Goal: Information Seeking & Learning: Learn about a topic

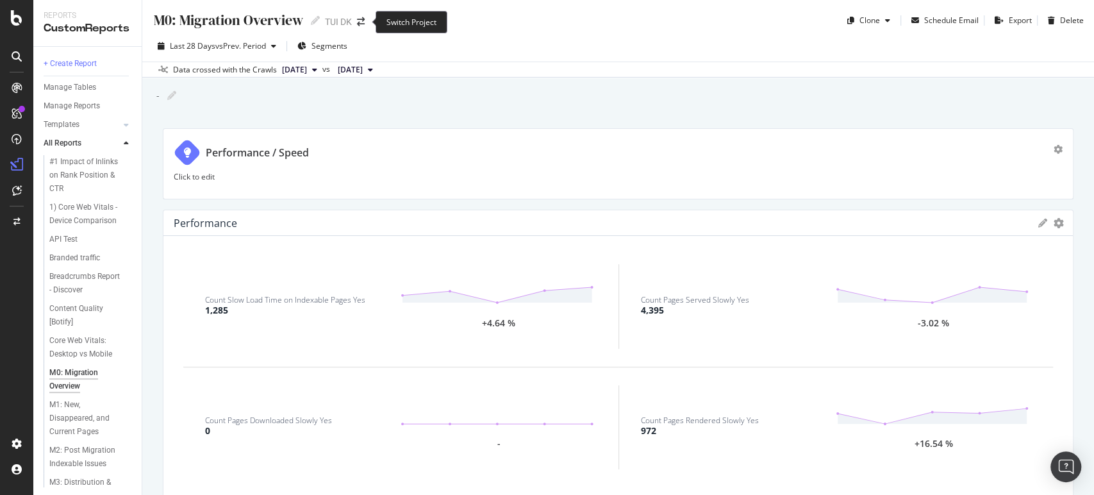
click at [354, 22] on span at bounding box center [361, 21] width 18 height 9
click at [395, 23] on div "Switch Project" at bounding box center [411, 22] width 72 height 22
click at [359, 24] on icon "arrow-right-arrow-left" at bounding box center [361, 21] width 8 height 9
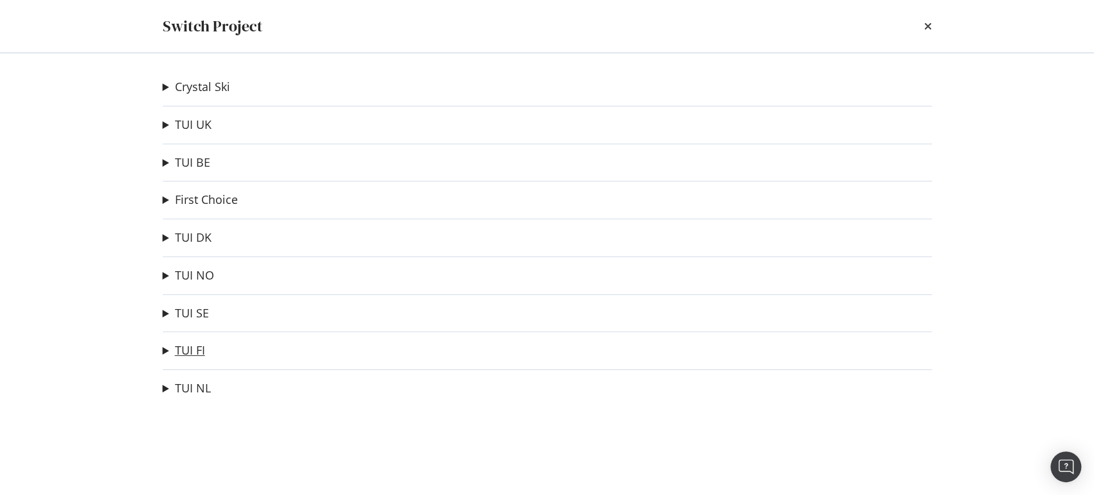
click at [183, 347] on link "TUI FI" at bounding box center [190, 349] width 30 height 13
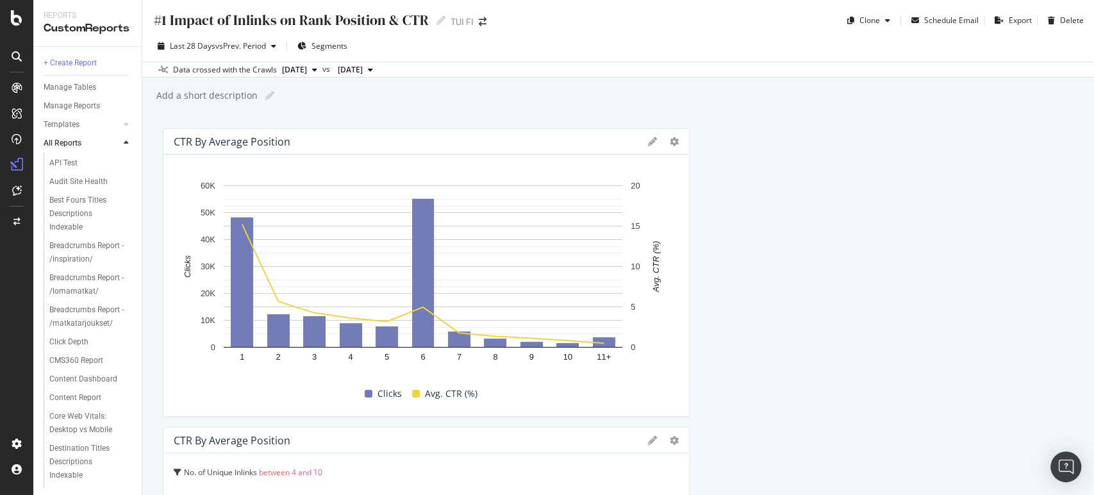
scroll to position [44, 0]
click at [64, 202] on div "CustomReports" at bounding box center [78, 198] width 63 height 13
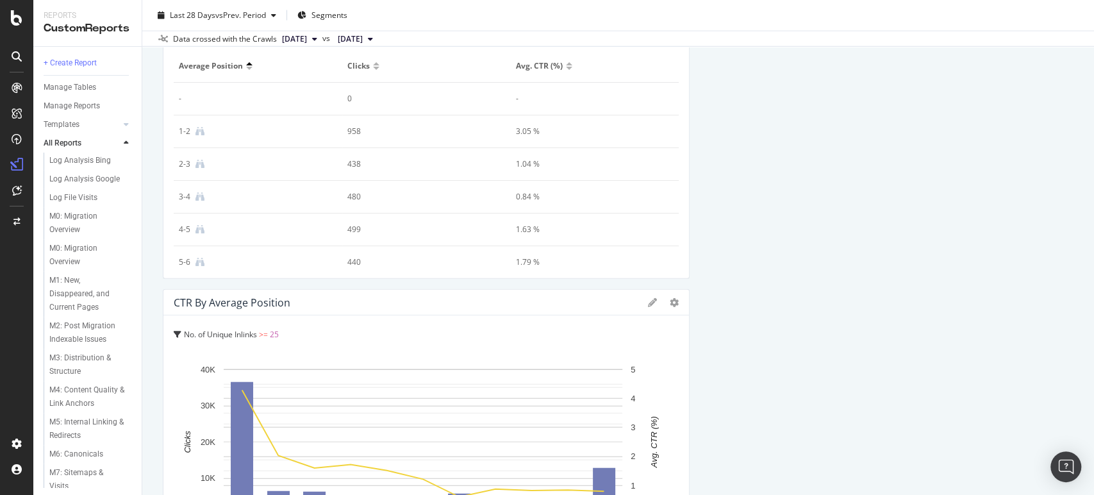
scroll to position [559, 0]
click at [83, 266] on div "M0: Migration Overview" at bounding box center [85, 252] width 72 height 27
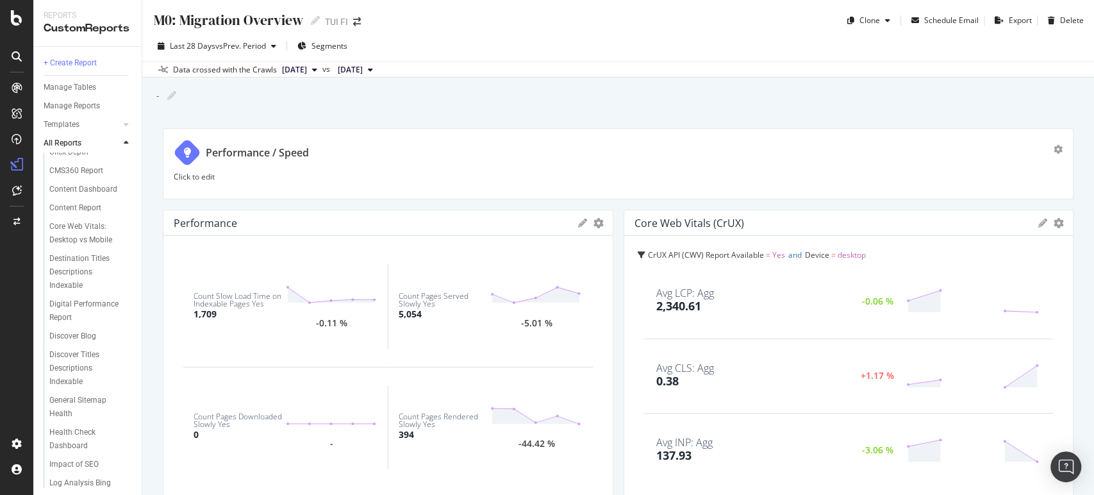
scroll to position [850, 0]
click at [72, 468] on div "Weather page migration" at bounding box center [85, 470] width 72 height 27
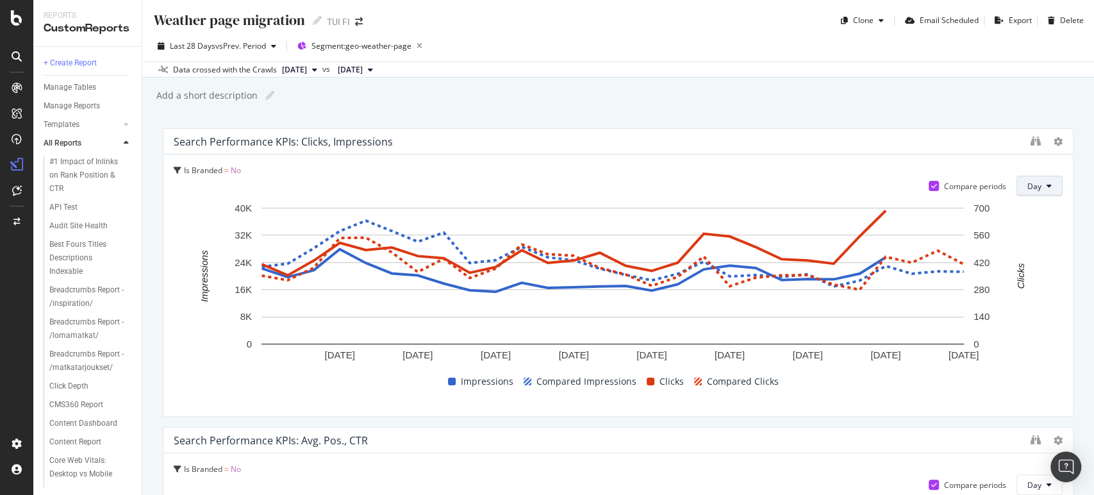
click at [1035, 180] on button "Day" at bounding box center [1039, 186] width 46 height 21
click at [1025, 254] on span "Month" at bounding box center [1028, 258] width 23 height 12
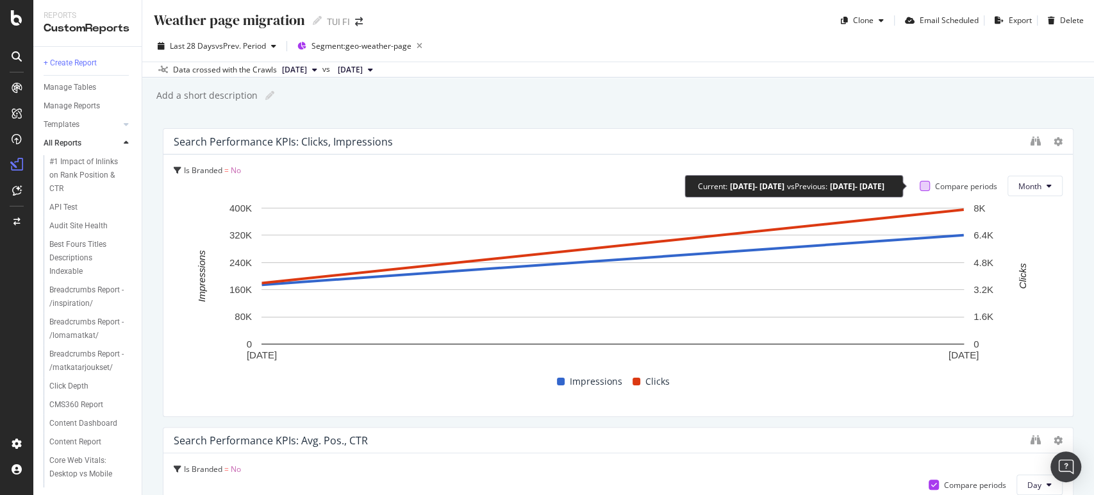
click at [919, 185] on div at bounding box center [924, 186] width 10 height 10
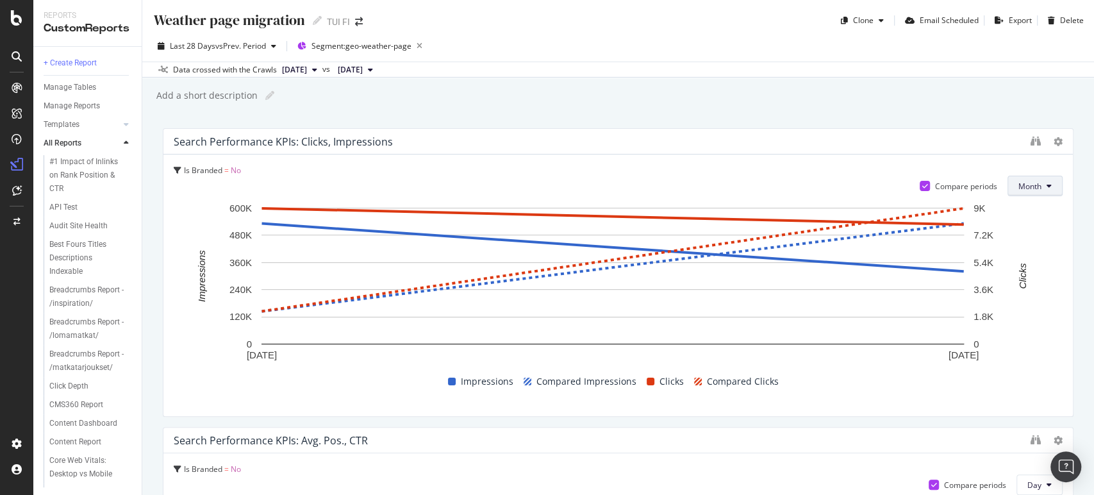
click at [1022, 190] on span "Month" at bounding box center [1029, 186] width 23 height 11
click at [1017, 234] on span "Week" at bounding box center [1019, 235] width 25 height 12
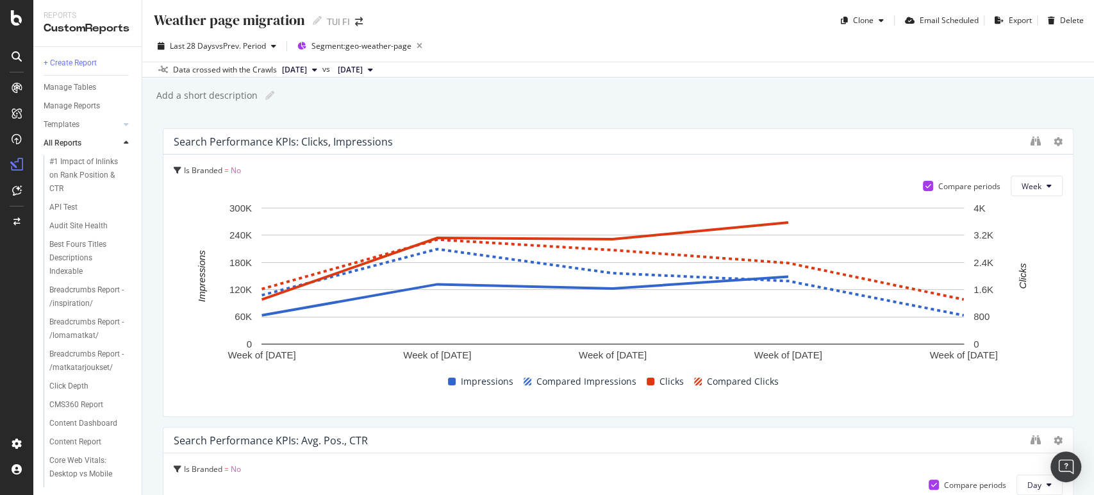
drag, startPoint x: 1081, startPoint y: 86, endPoint x: 1081, endPoint y: 96, distance: 10.3
click at [1081, 96] on div "Add a short description Add a short description" at bounding box center [624, 95] width 939 height 19
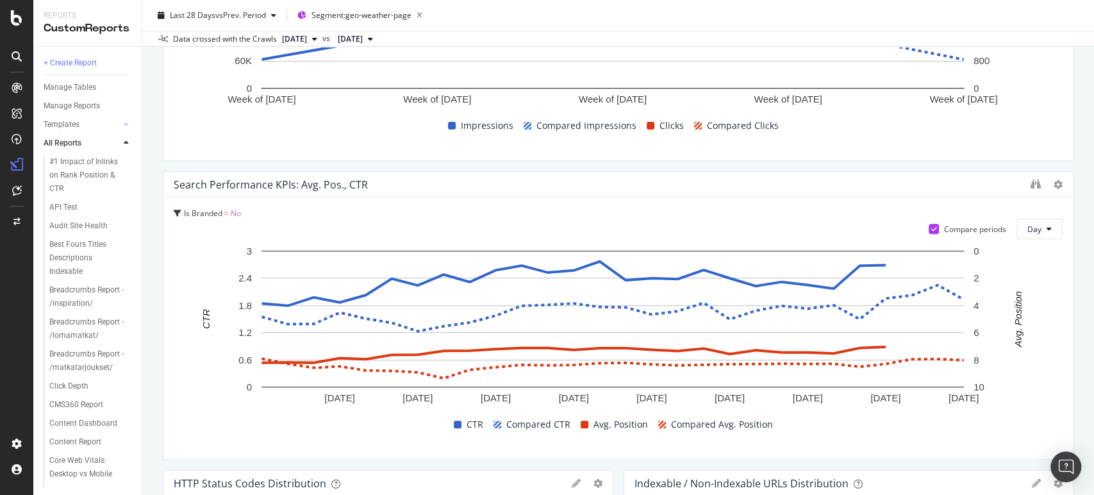
scroll to position [262, 0]
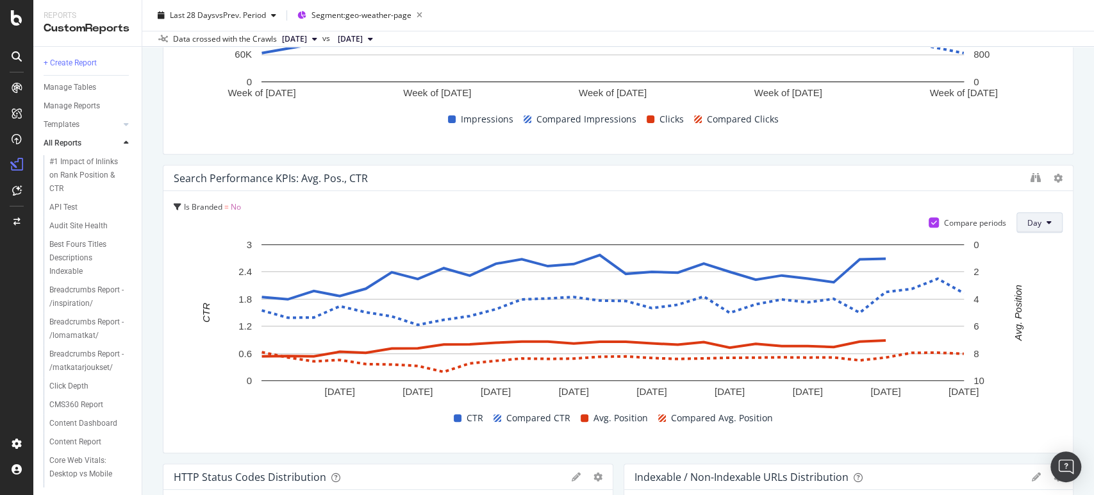
click at [1027, 217] on span "Day" at bounding box center [1034, 222] width 14 height 11
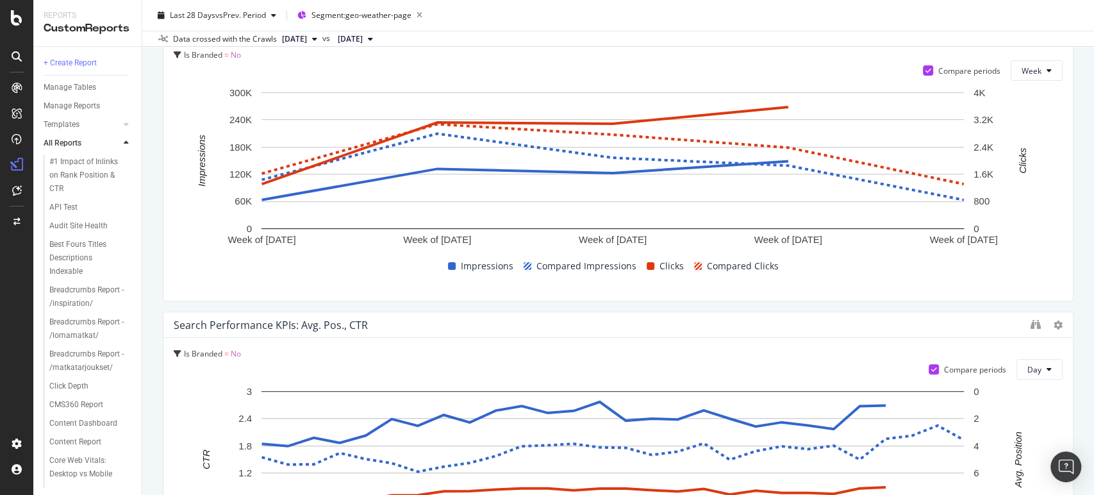
scroll to position [0, 0]
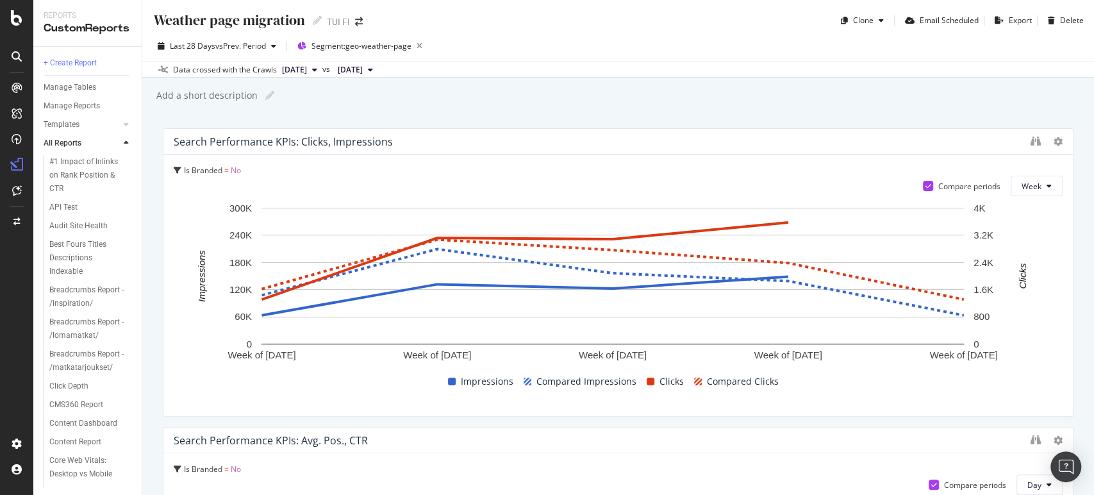
click at [317, 66] on icon at bounding box center [314, 70] width 5 height 8
click at [713, 29] on div "Weather page migration Weather page migration TUI FI Clone Email Scheduled Expo…" at bounding box center [617, 15] width 951 height 31
click at [933, 21] on div "Email Scheduled" at bounding box center [948, 20] width 59 height 11
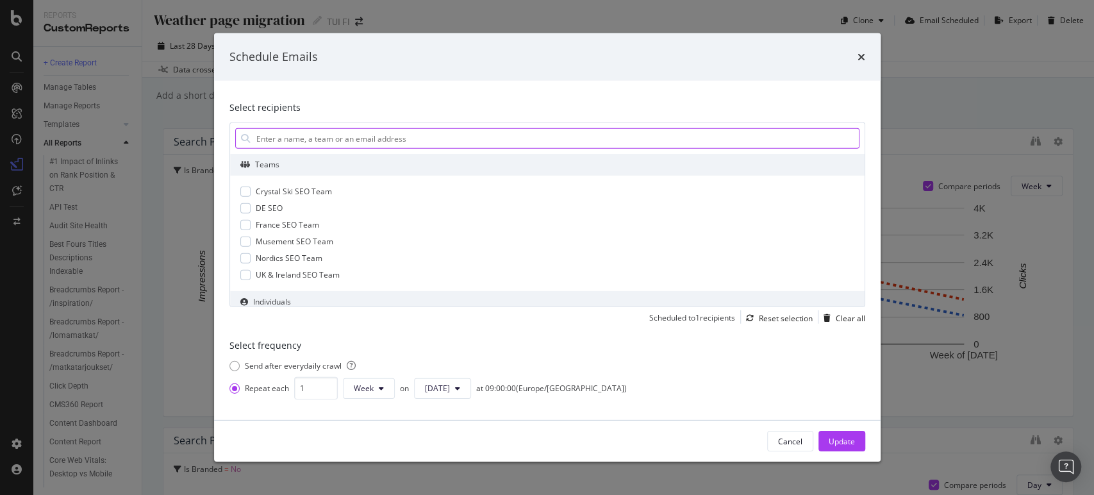
click at [439, 140] on input "modal" at bounding box center [556, 138] width 603 height 19
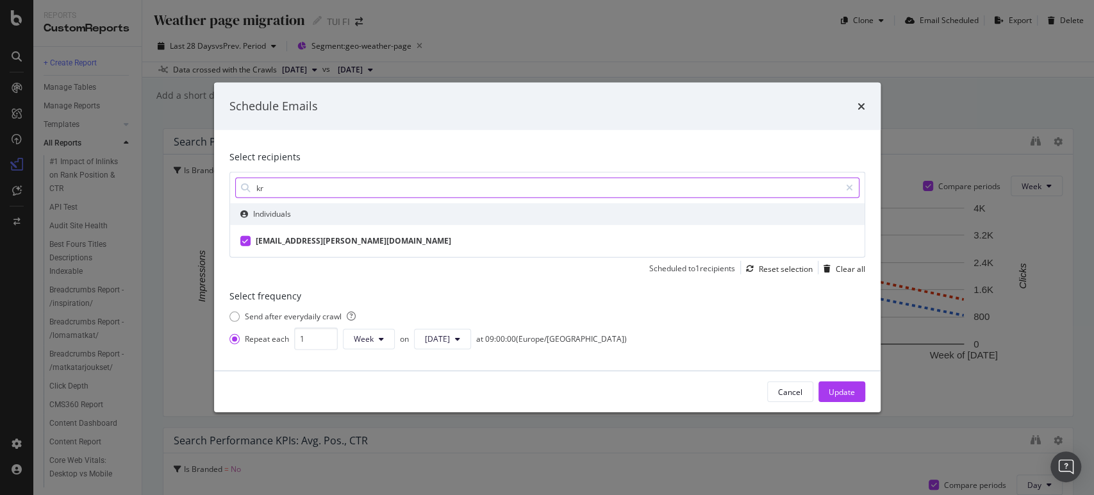
type input "[EMAIL_ADDRESS][PERSON_NAME][DOMAIN_NAME]"
click at [331, 241] on div "[EMAIL_ADDRESS][PERSON_NAME][DOMAIN_NAME]" at bounding box center [353, 241] width 195 height 12
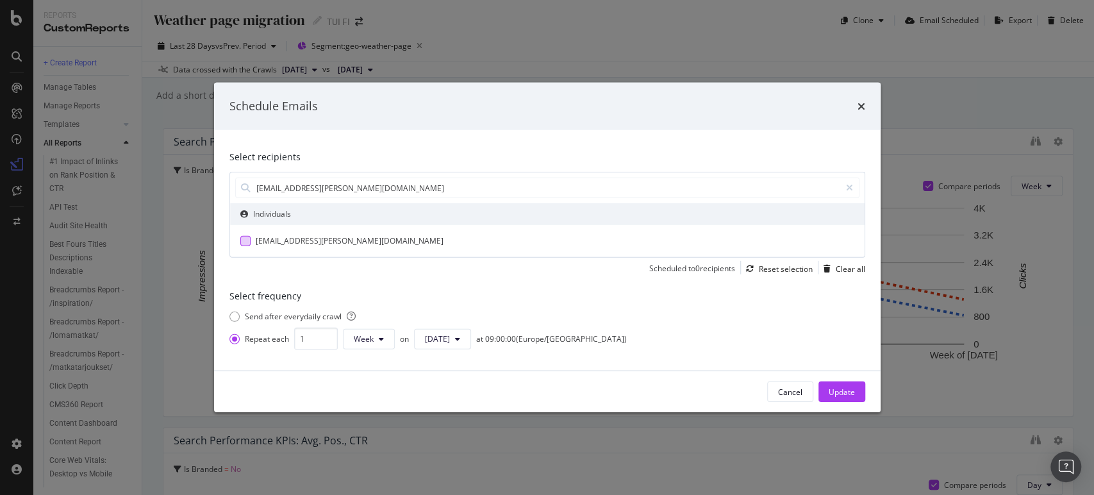
click at [331, 241] on div "[EMAIL_ADDRESS][PERSON_NAME][DOMAIN_NAME]" at bounding box center [547, 241] width 614 height 12
click at [723, 271] on div "Scheduled to 1 recipients" at bounding box center [692, 269] width 86 height 12
click at [457, 337] on icon "modal" at bounding box center [457, 339] width 5 height 8
click at [440, 246] on span "[DATE]" at bounding box center [435, 242] width 25 height 12
click at [844, 390] on div "Update" at bounding box center [841, 391] width 26 height 11
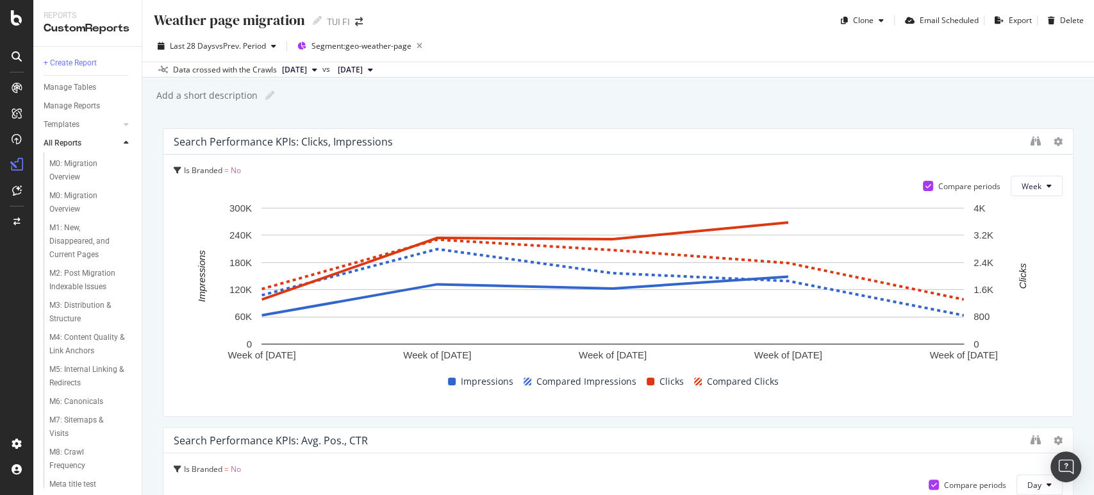
scroll to position [611, 0]
click at [67, 214] on div "M0: Migration Overview" at bounding box center [85, 200] width 72 height 27
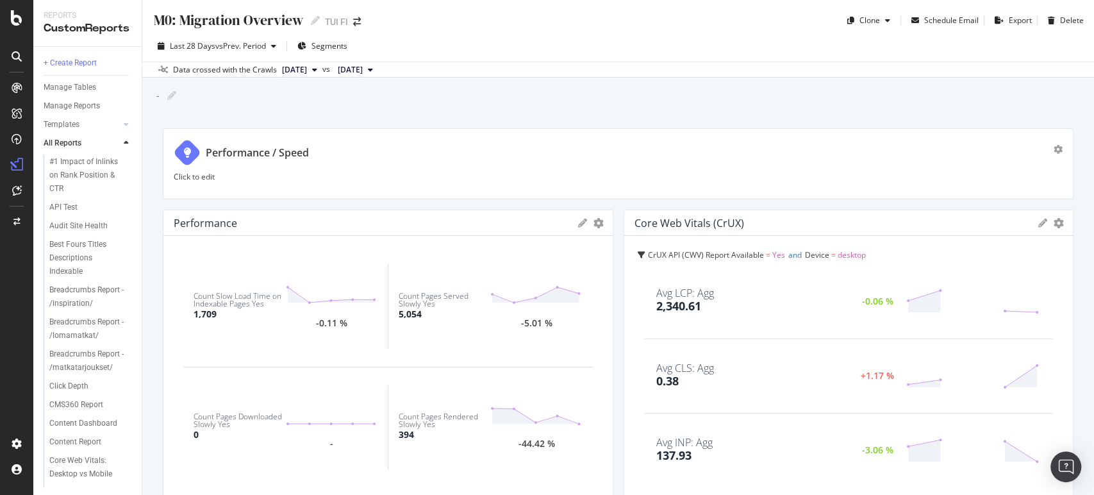
click at [1081, 104] on div "- -" at bounding box center [624, 95] width 939 height 19
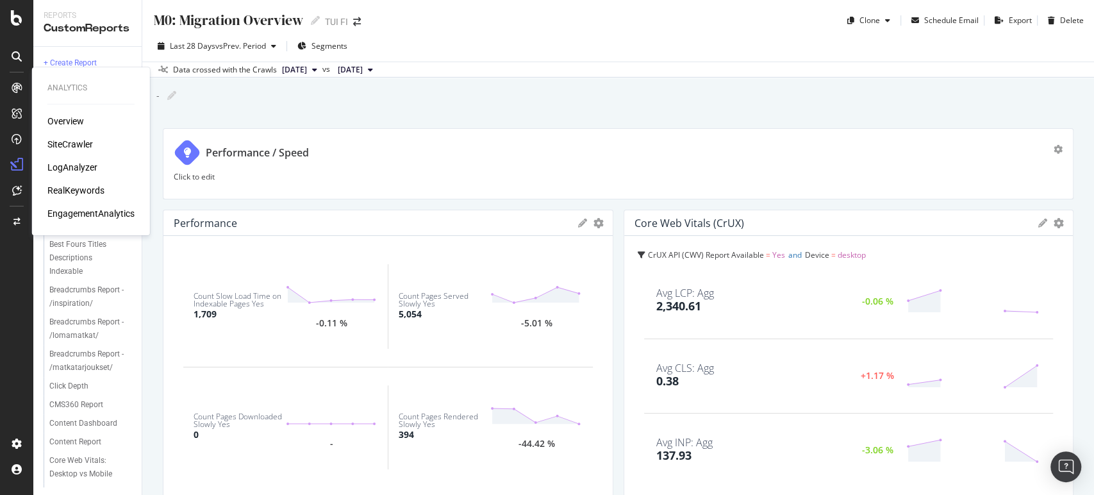
click at [67, 117] on div "Overview" at bounding box center [65, 121] width 37 height 13
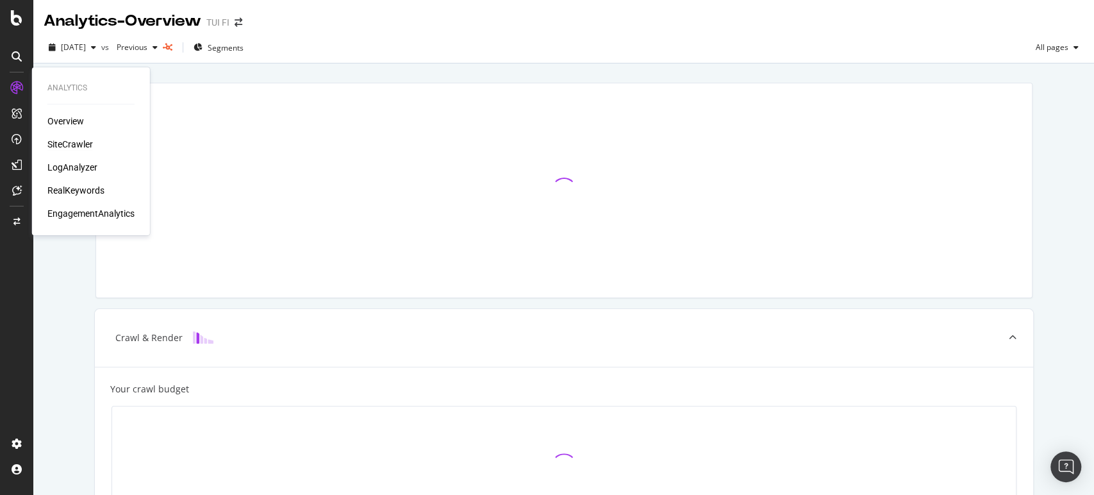
click at [83, 143] on div "SiteCrawler" at bounding box center [69, 144] width 45 height 13
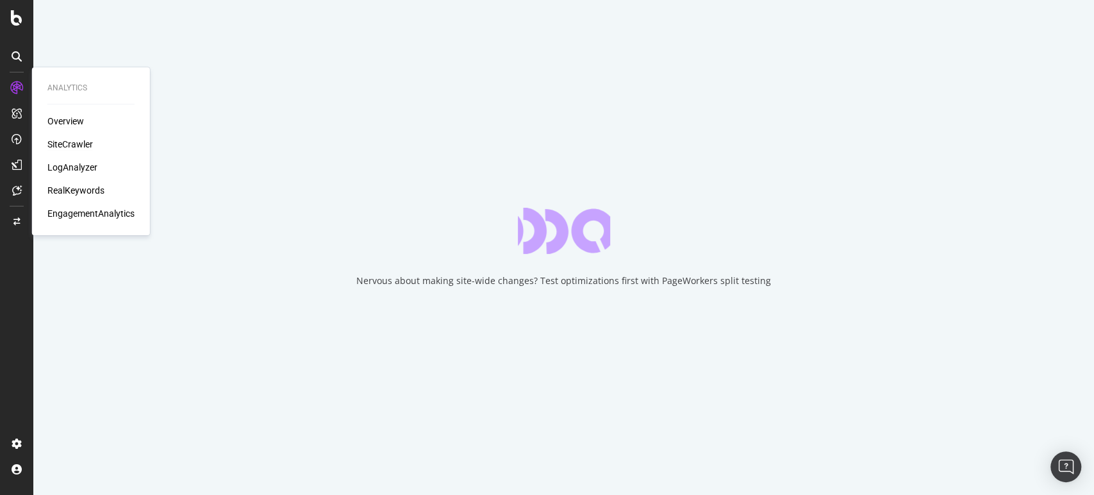
click at [77, 122] on div "Overview" at bounding box center [65, 121] width 37 height 13
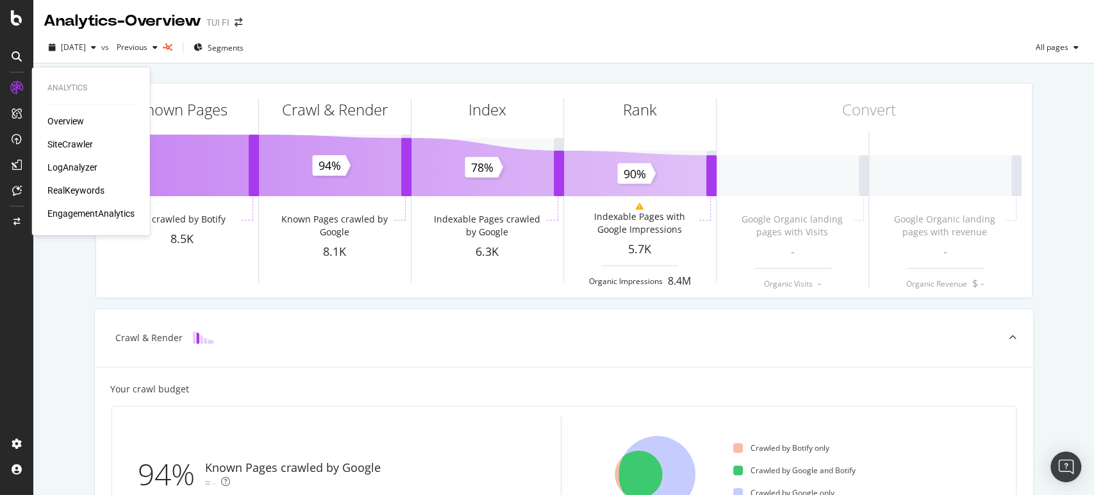
click at [63, 144] on div "SiteCrawler" at bounding box center [69, 144] width 45 height 13
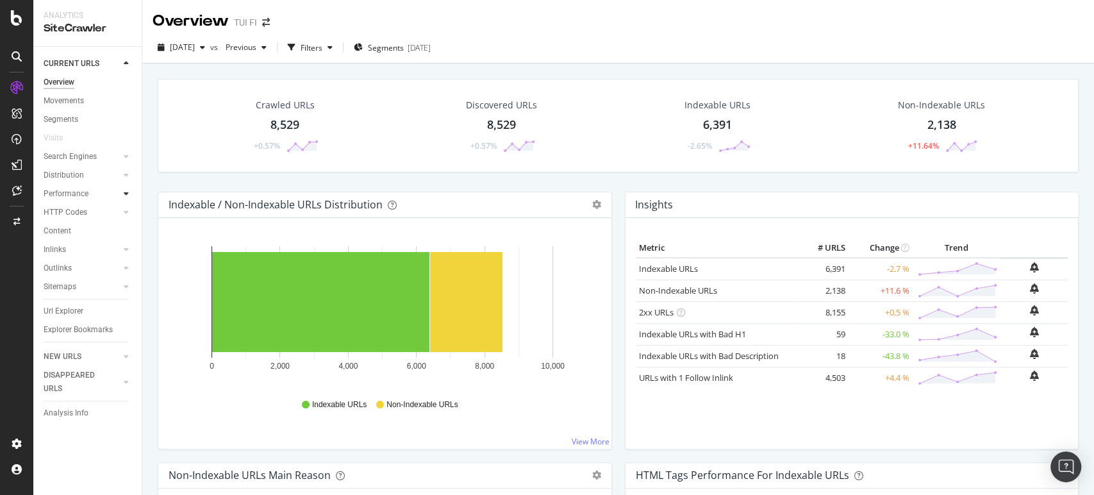
click at [127, 188] on div at bounding box center [126, 193] width 13 height 13
click at [80, 208] on div "Top Charts" at bounding box center [68, 212] width 38 height 13
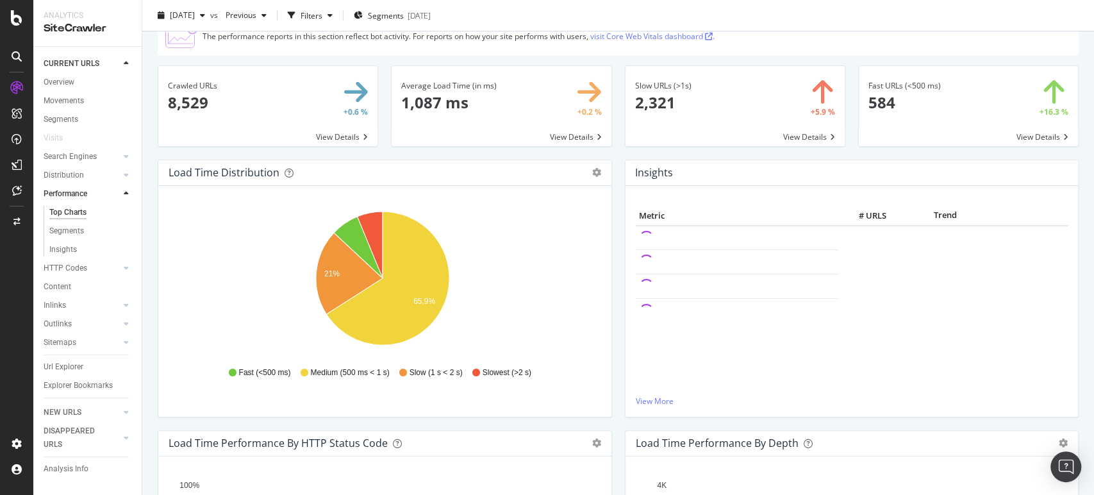
scroll to position [56, 0]
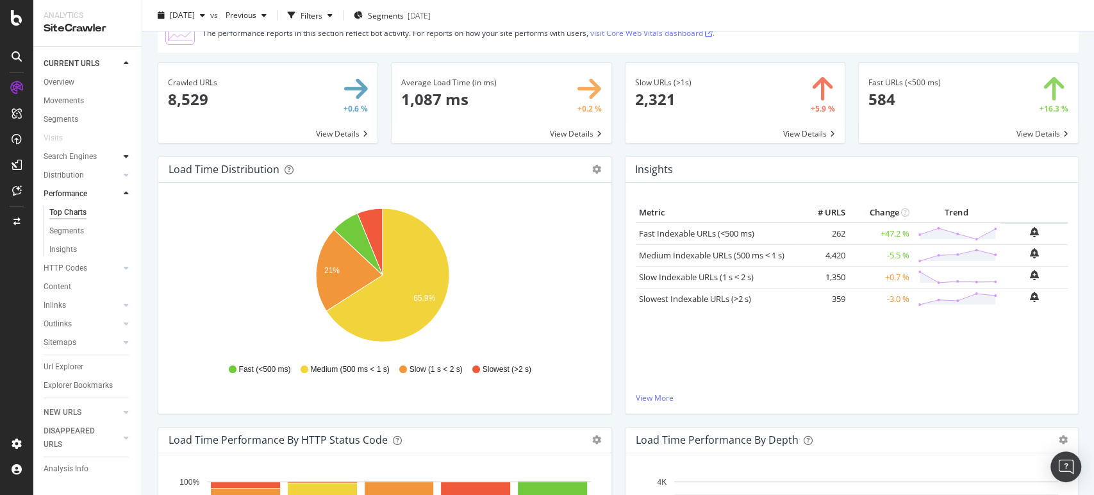
click at [120, 156] on div at bounding box center [126, 156] width 13 height 13
click at [86, 168] on div "Top Charts" at bounding box center [68, 174] width 38 height 13
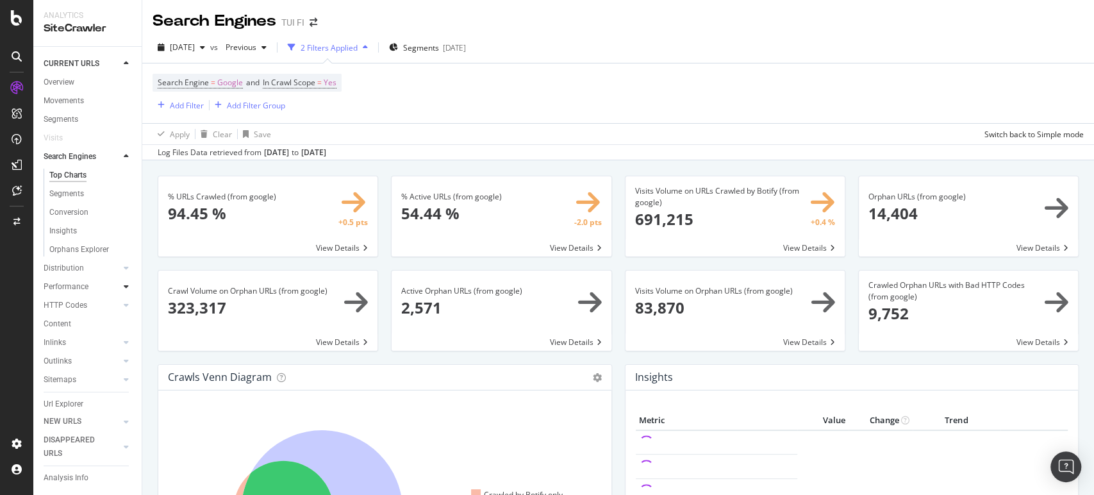
click at [120, 293] on div at bounding box center [126, 286] width 13 height 13
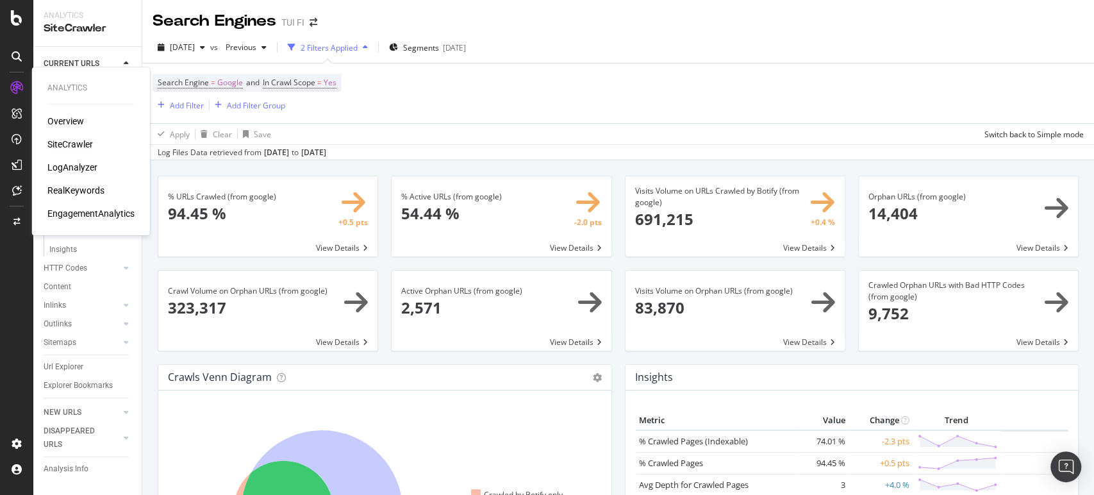
click at [79, 192] on div "RealKeywords" at bounding box center [75, 190] width 57 height 13
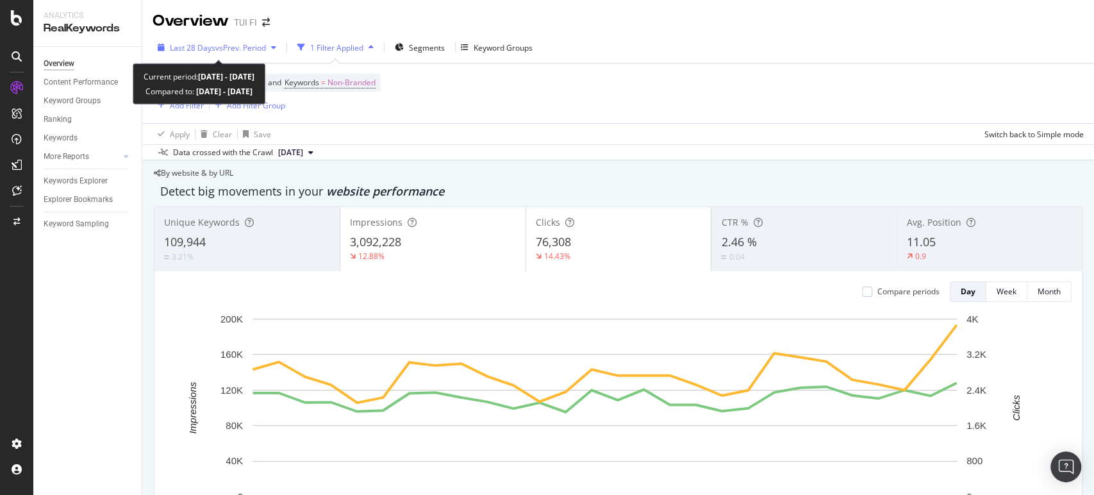
click at [272, 49] on div "button" at bounding box center [273, 48] width 15 height 8
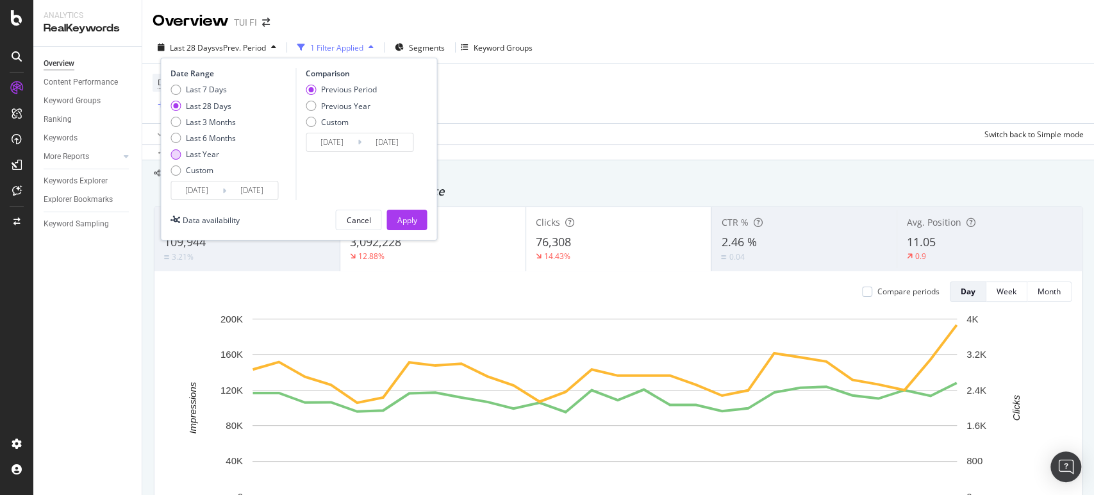
click at [202, 152] on div "Last Year" at bounding box center [202, 154] width 33 height 11
type input "[DATE]"
click at [311, 102] on div "Previous Year" at bounding box center [311, 106] width 10 height 10
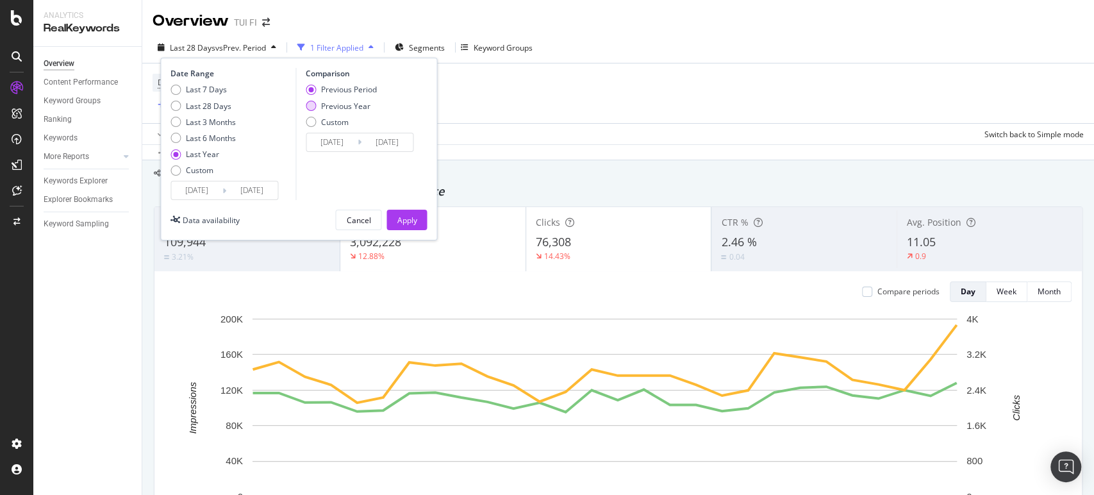
type input "[DATE]"
click at [410, 218] on div "Apply" at bounding box center [407, 220] width 20 height 11
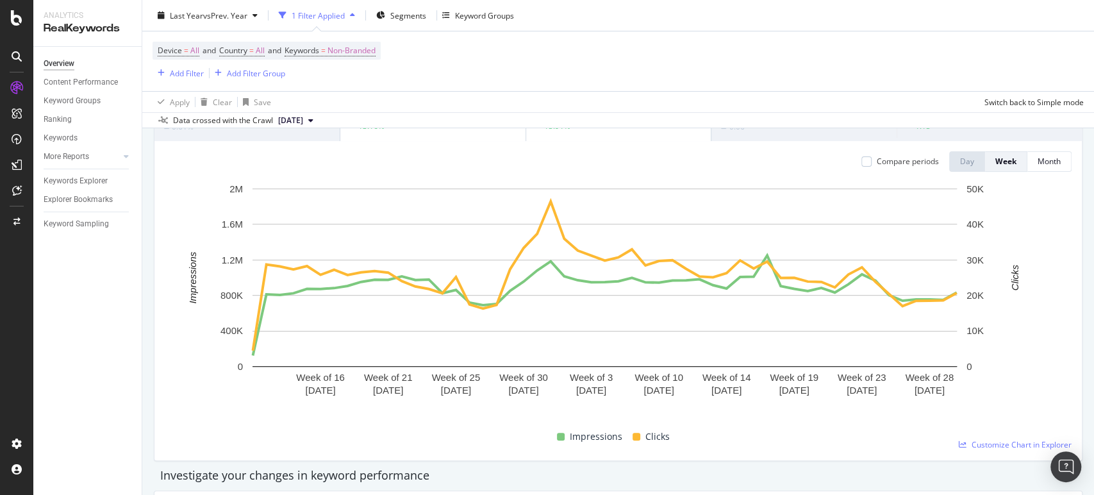
scroll to position [124, 0]
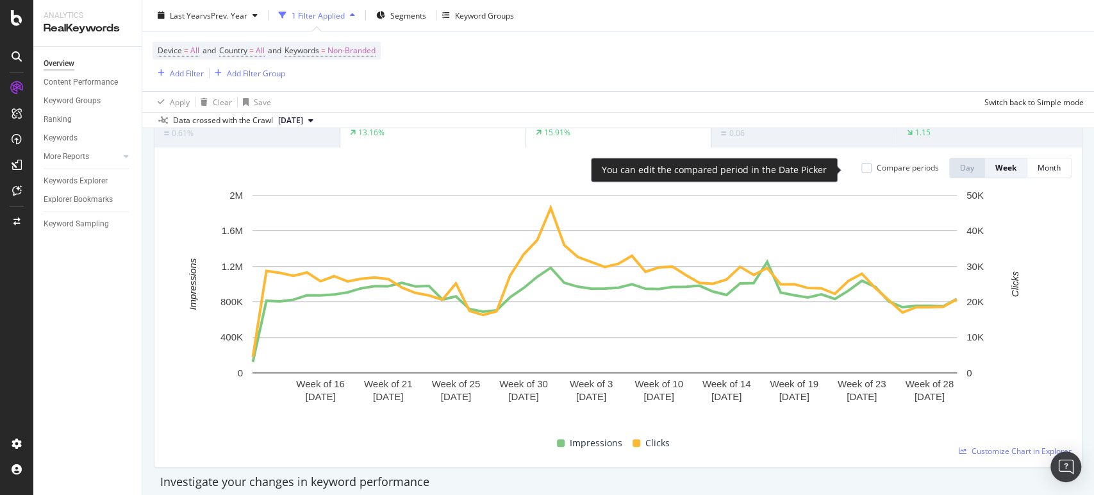
click at [861, 168] on div "Compare periods" at bounding box center [900, 167] width 78 height 11
click at [861, 168] on div at bounding box center [866, 168] width 10 height 10
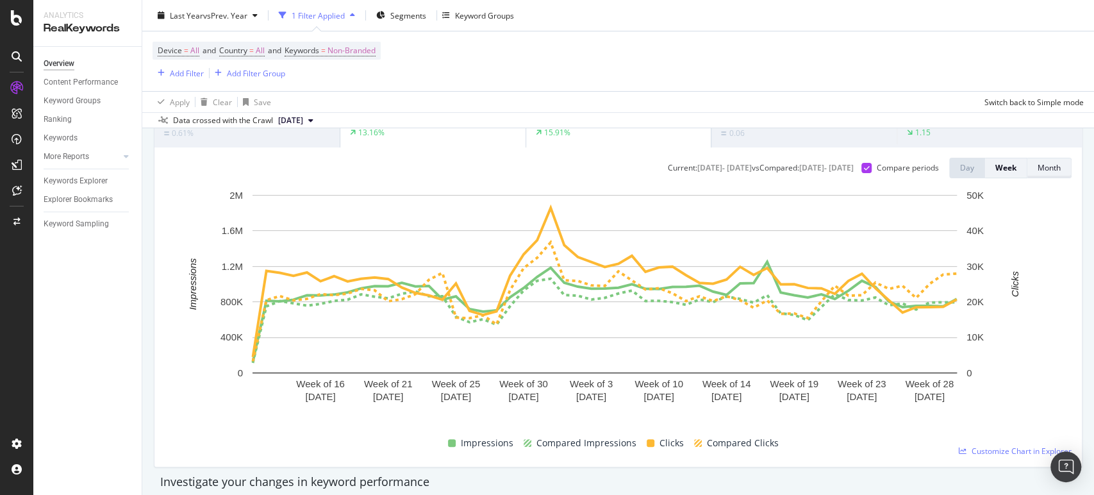
click at [1037, 175] on div "Month" at bounding box center [1048, 168] width 23 height 18
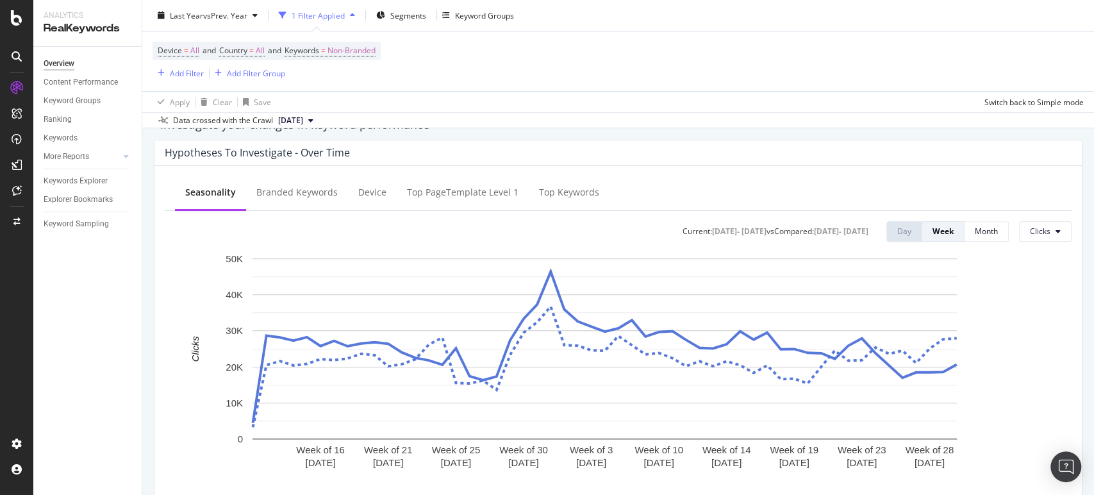
scroll to position [490, 0]
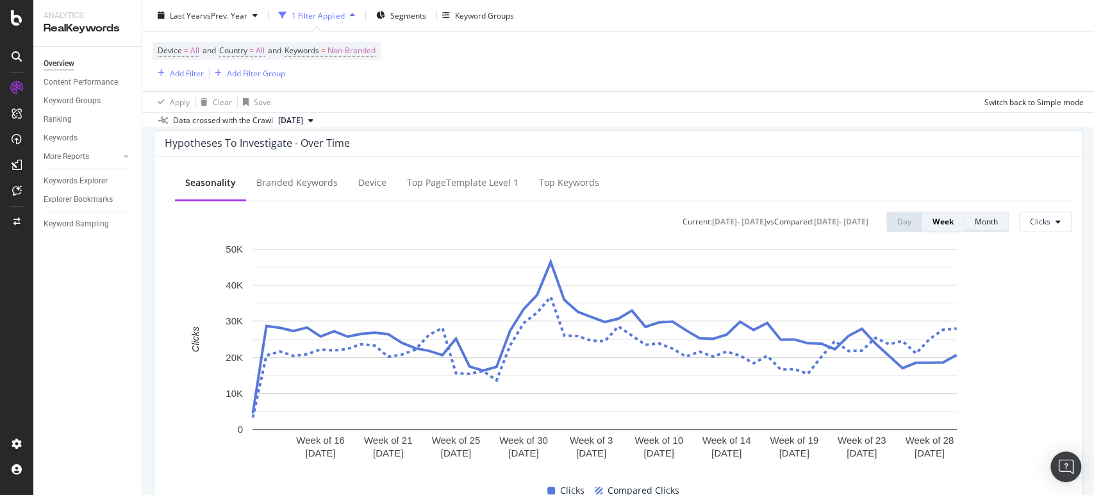
click at [988, 213] on button "Month" at bounding box center [986, 221] width 44 height 21
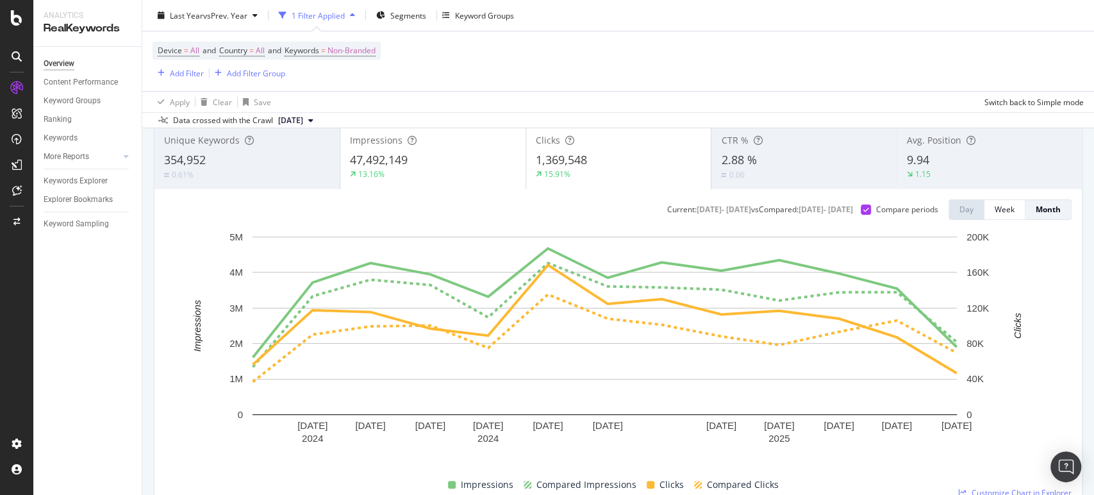
scroll to position [0, 0]
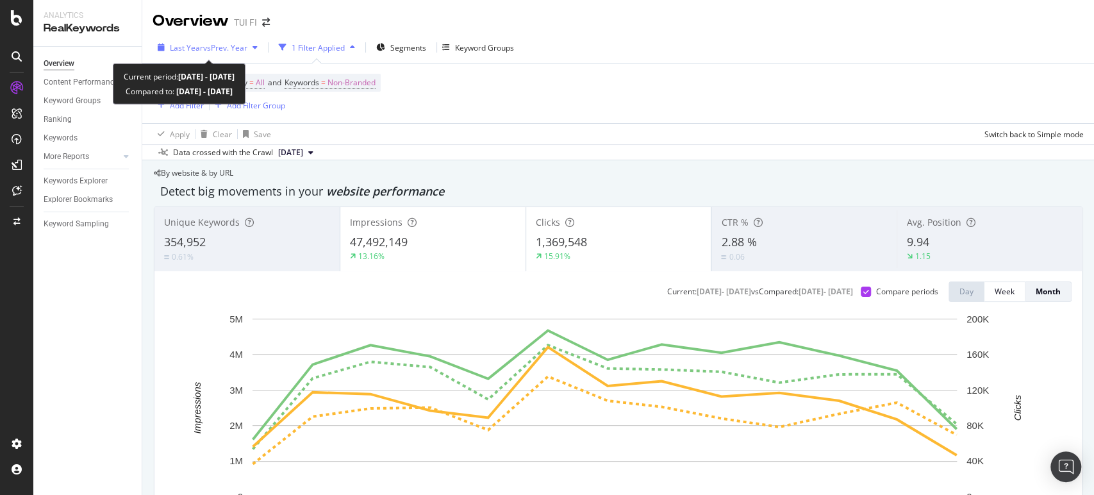
click at [261, 45] on div "button" at bounding box center [254, 48] width 15 height 8
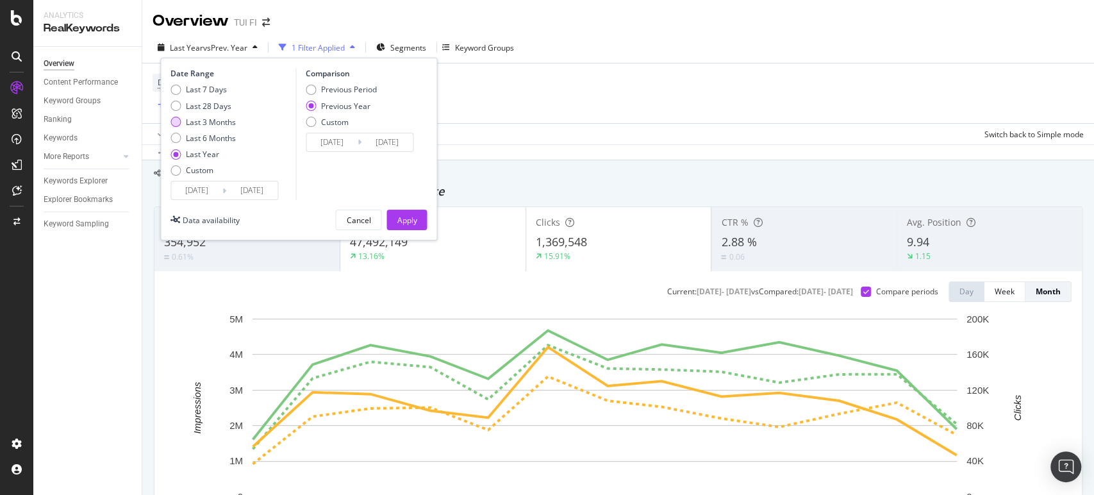
click at [212, 119] on div "Last 3 Months" at bounding box center [211, 122] width 50 height 11
type input "[DATE]"
click at [412, 215] on div "Apply" at bounding box center [407, 220] width 20 height 11
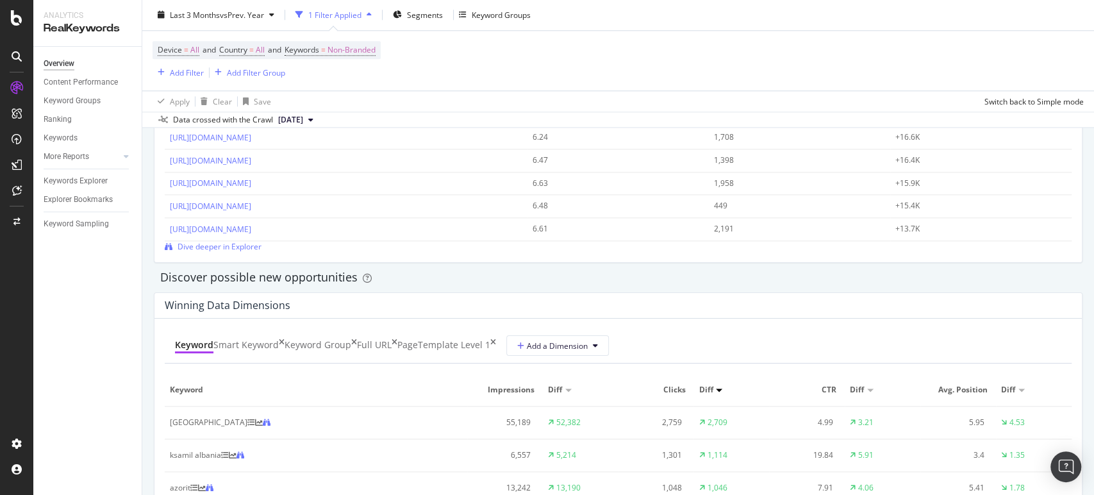
scroll to position [992, 0]
click at [261, 238] on span "Dive deeper in Explorer" at bounding box center [219, 243] width 84 height 11
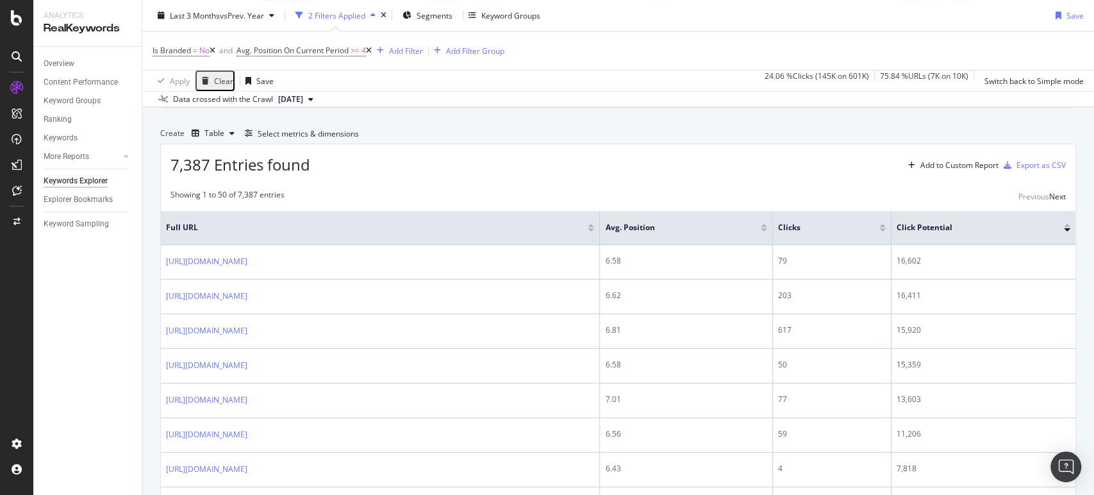
scroll to position [318, 0]
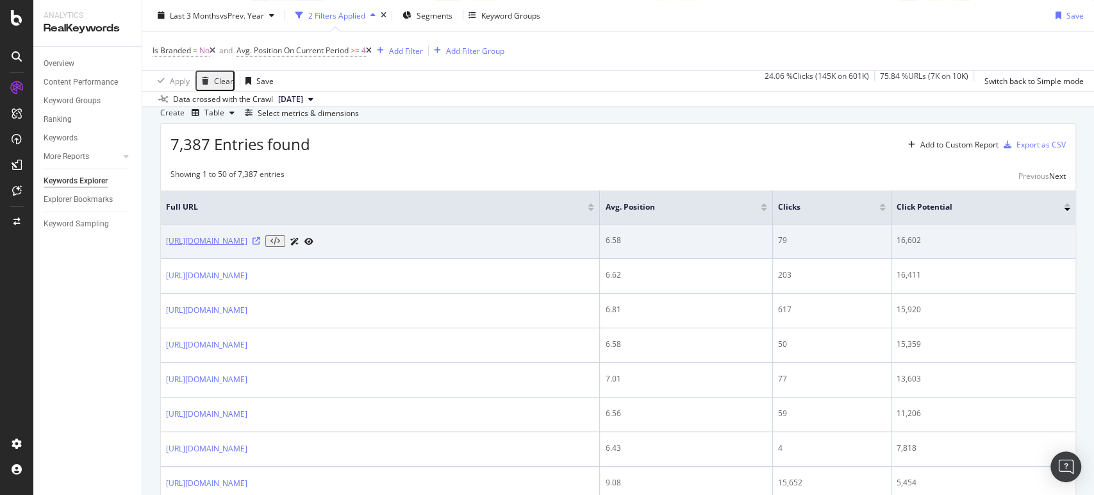
click at [247, 247] on link "[URL][DOMAIN_NAME]" at bounding box center [206, 241] width 81 height 12
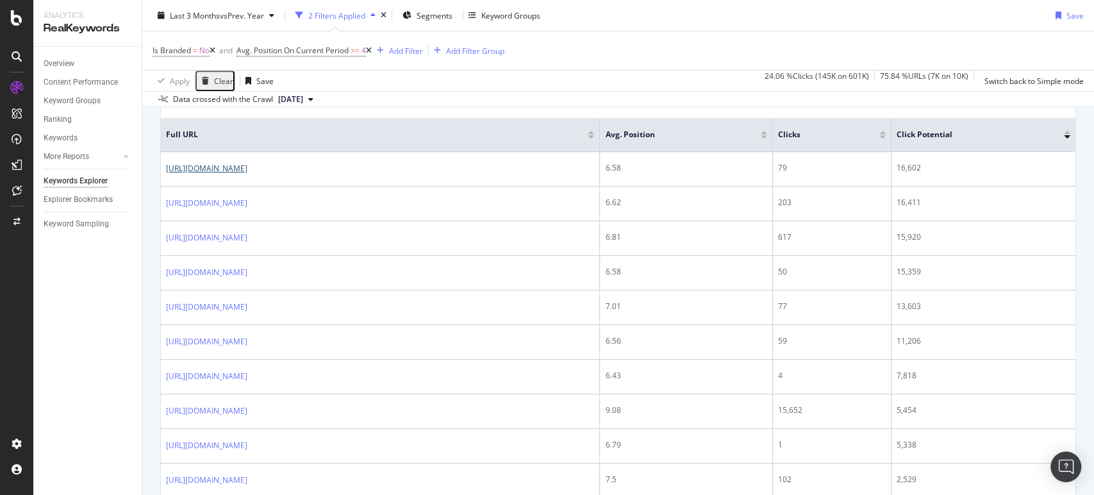
scroll to position [397, 0]
click at [947, 70] on div "Add to Custom Report" at bounding box center [959, 67] width 78 height 8
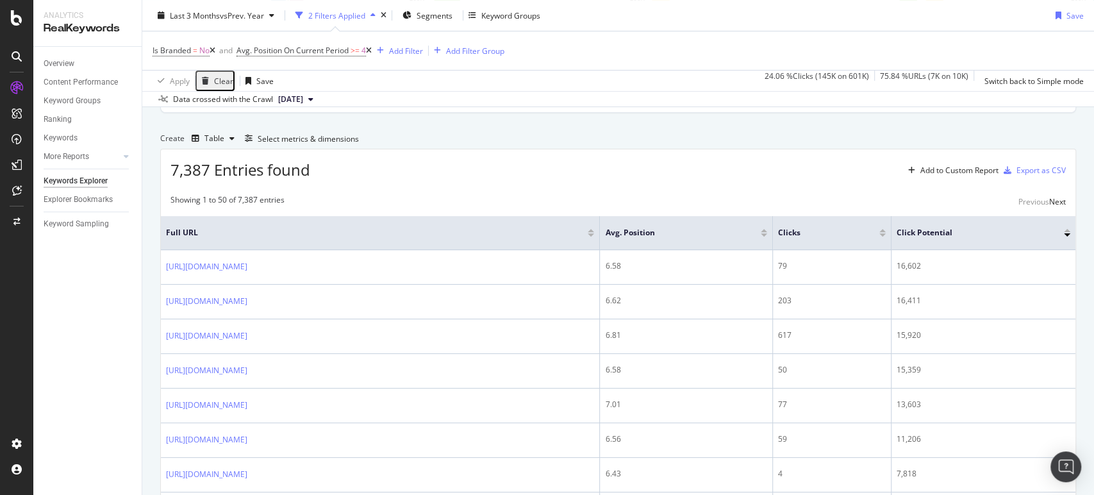
scroll to position [290, 0]
click at [359, 147] on div "Select metrics & dimensions" at bounding box center [308, 141] width 101 height 11
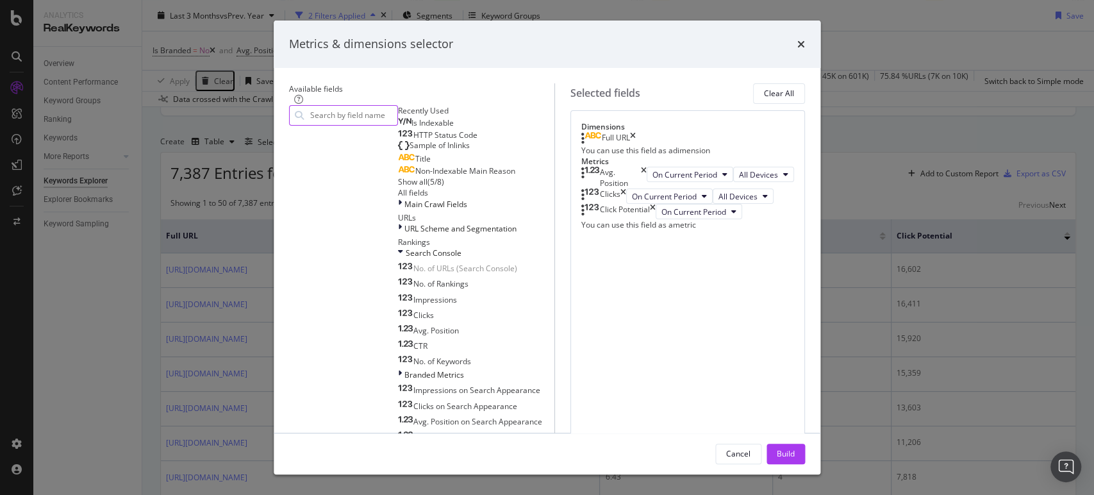
click at [397, 120] on input "modal" at bounding box center [353, 115] width 88 height 19
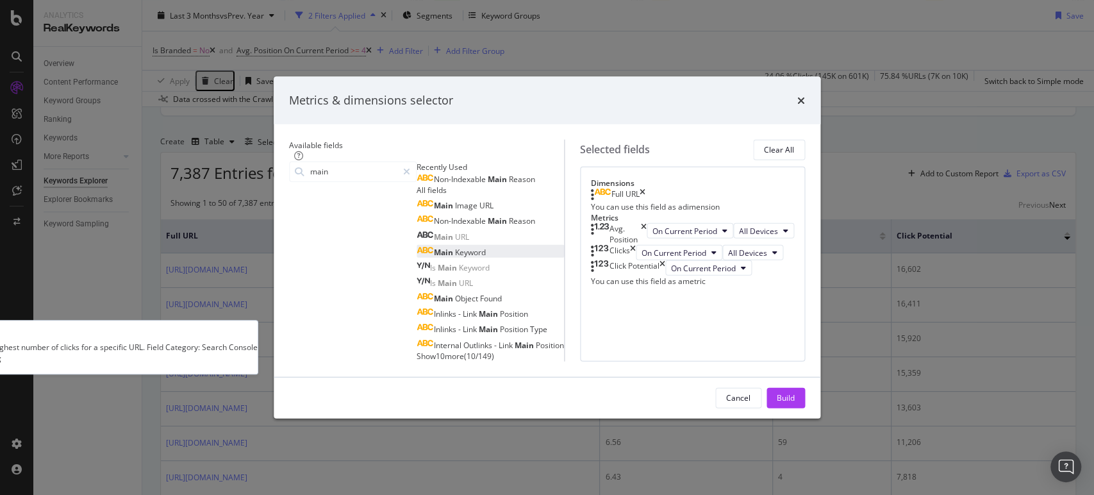
type input "main"
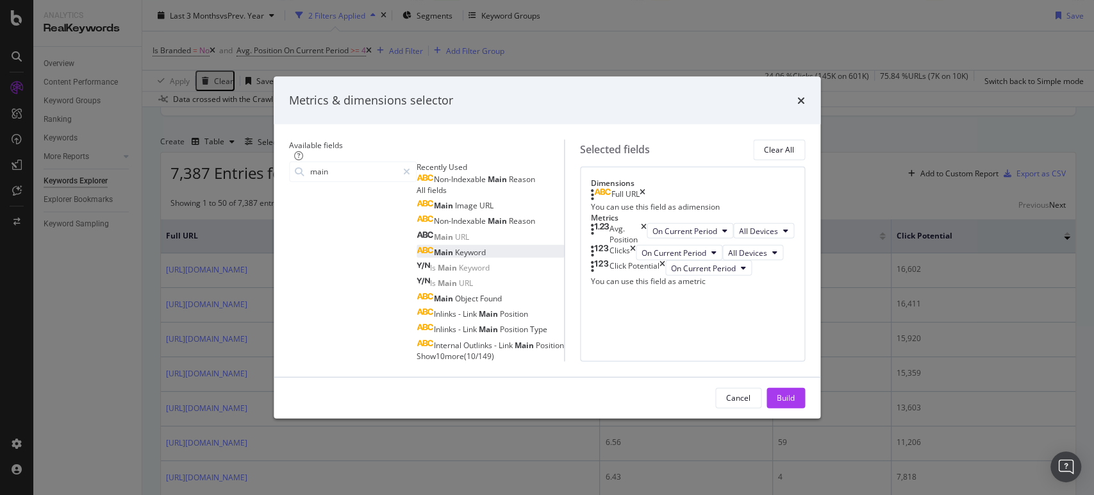
click at [434, 257] on span "Main" at bounding box center [444, 251] width 21 height 11
click at [794, 403] on div "Build" at bounding box center [785, 397] width 18 height 11
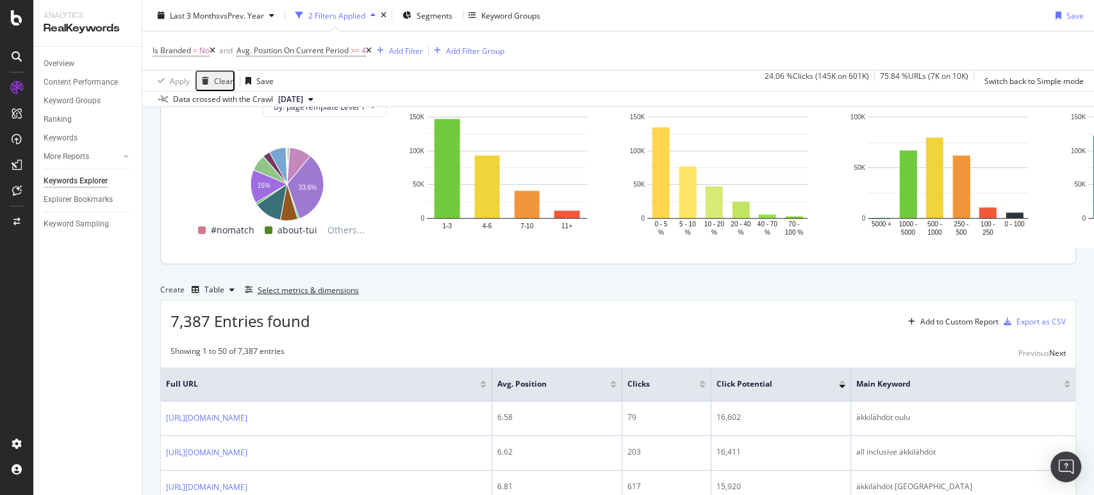
scroll to position [119, 0]
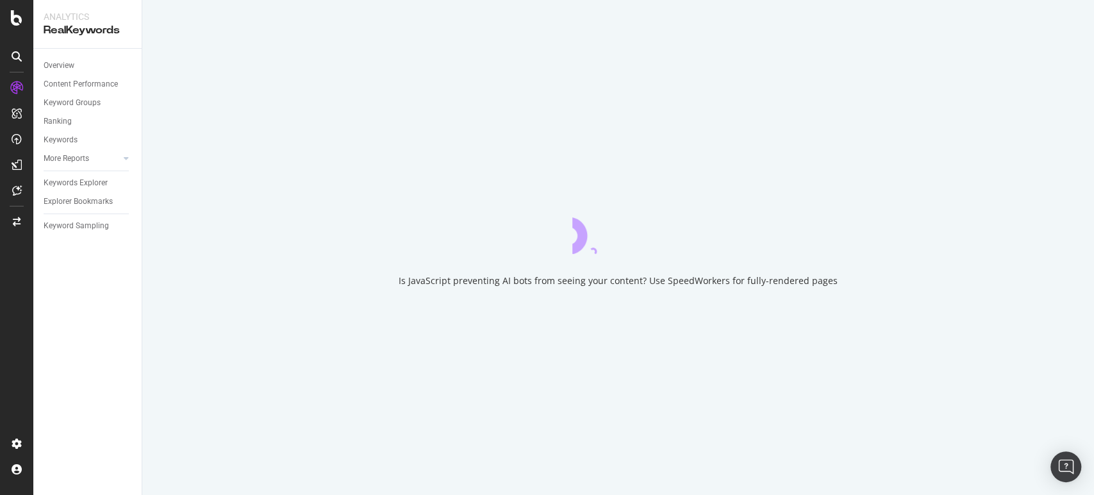
click at [398, 277] on div "Is JavaScript preventing AI bots from seeing your content? Use SpeedWorkers for…" at bounding box center [617, 247] width 951 height 495
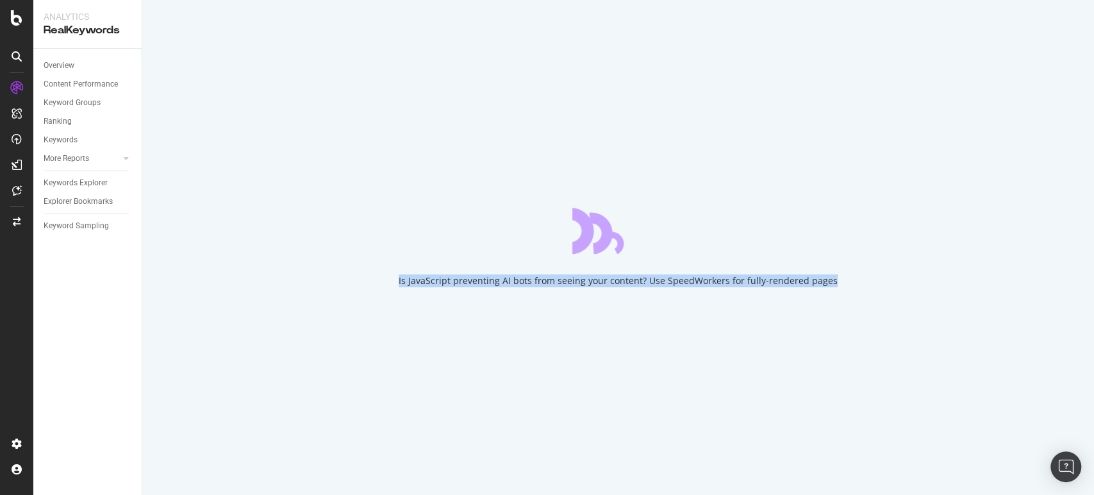
drag, startPoint x: 830, startPoint y: 281, endPoint x: 381, endPoint y: 285, distance: 449.1
click at [381, 285] on div "Is JavaScript preventing AI bots from seeing your content? Use SpeedWorkers for…" at bounding box center [617, 247] width 951 height 495
copy div "Is JavaScript preventing AI bots from seeing your content? Use SpeedWorkers for…"
click at [241, 188] on div "Is JavaScript preventing AI bots from seeing your content? Use SpeedWorkers for…" at bounding box center [617, 247] width 951 height 495
